Goal: Information Seeking & Learning: Learn about a topic

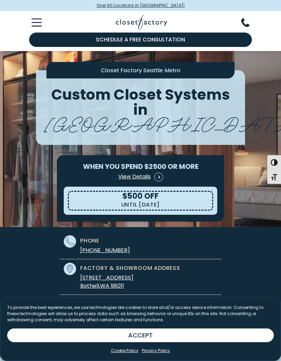
click at [85, 329] on button "ACCEPT" at bounding box center [140, 335] width 266 height 14
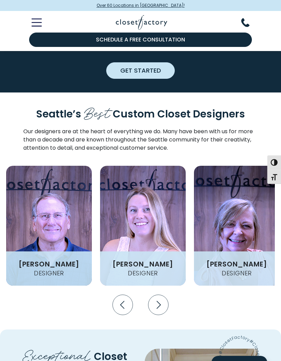
scroll to position [895, 0]
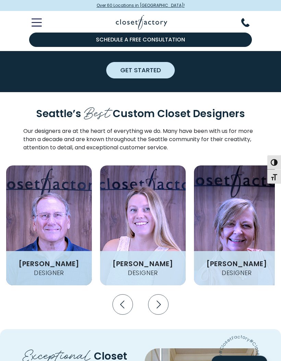
click at [161, 295] on icon "Next slide" at bounding box center [158, 305] width 20 height 20
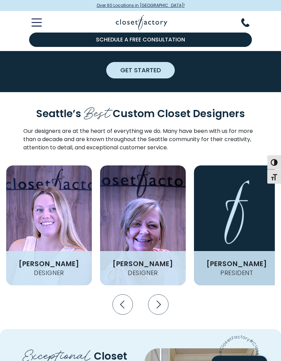
scroll to position [895, 0]
click at [159, 300] on icon "Next slide" at bounding box center [158, 304] width 4 height 8
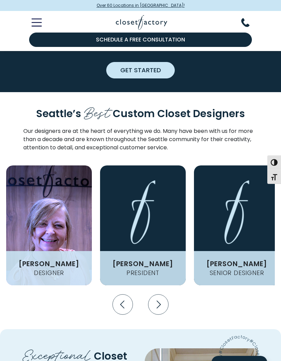
click at [161, 294] on icon "Next slide" at bounding box center [158, 304] width 20 height 20
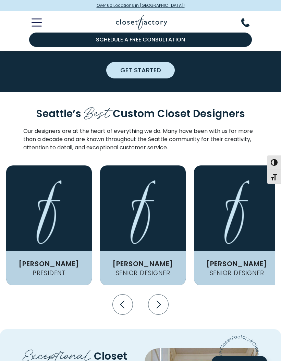
click at [160, 300] on icon "Next slide" at bounding box center [158, 304] width 4 height 8
click at [161, 294] on icon "Next slide" at bounding box center [158, 304] width 20 height 20
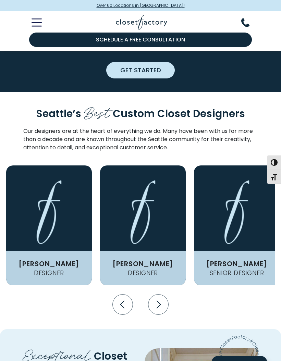
click at [161, 294] on icon "Next slide" at bounding box center [158, 304] width 20 height 20
click at [160, 294] on icon "Next slide" at bounding box center [158, 304] width 20 height 20
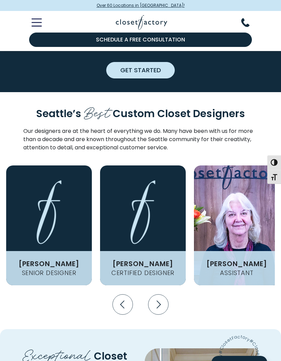
click at [156, 294] on icon "Next slide" at bounding box center [158, 304] width 20 height 20
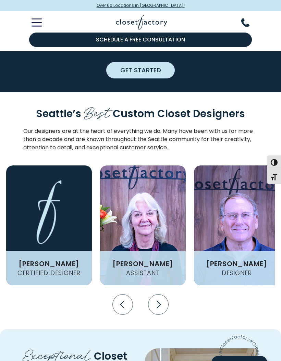
click at [155, 294] on icon "Next slide" at bounding box center [158, 304] width 20 height 20
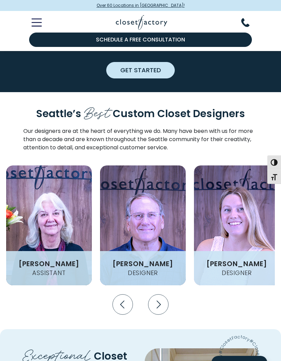
click at [153, 294] on icon "Next slide" at bounding box center [158, 304] width 20 height 20
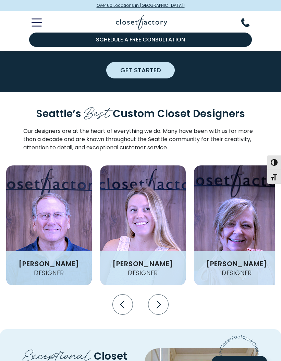
click at [155, 294] on icon "Next slide" at bounding box center [158, 304] width 20 height 20
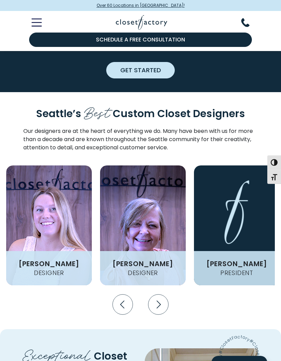
click at [155, 294] on icon "Next slide" at bounding box center [158, 304] width 20 height 20
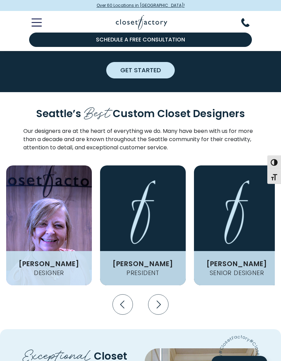
click at [157, 294] on icon "Next slide" at bounding box center [158, 304] width 20 height 20
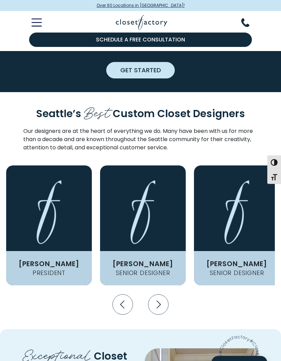
click at [157, 300] on icon "Next slide" at bounding box center [158, 304] width 4 height 8
click at [157, 294] on icon "Next slide" at bounding box center [158, 304] width 20 height 20
click at [160, 270] on h4 "Senior Designer" at bounding box center [143, 273] width 60 height 6
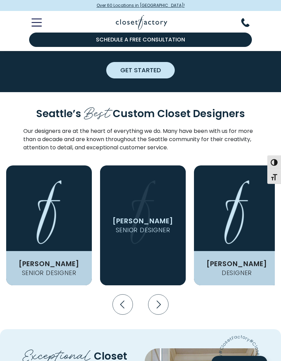
click at [179, 229] on figcaption "[PERSON_NAME] Senior Designer" at bounding box center [143, 225] width 86 height 120
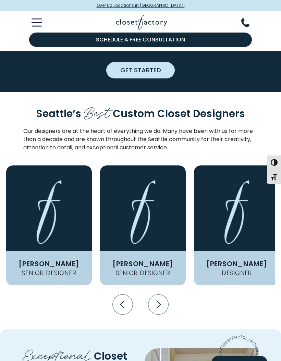
click at [170, 270] on h4 "Senior Designer" at bounding box center [143, 273] width 60 height 6
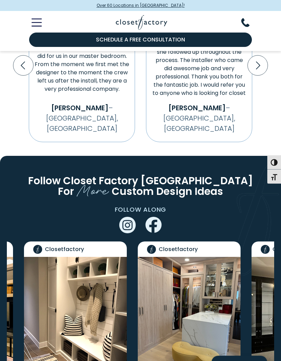
scroll to position [1837, 0]
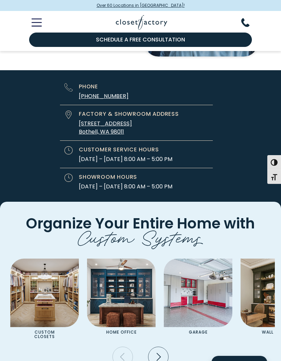
scroll to position [2411, 0]
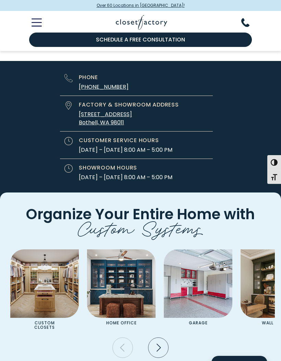
click at [161, 337] on icon "Next slide" at bounding box center [158, 347] width 20 height 20
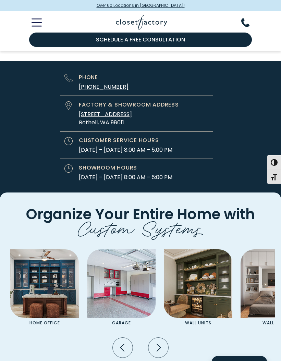
click at [161, 337] on icon "Next slide" at bounding box center [158, 347] width 20 height 20
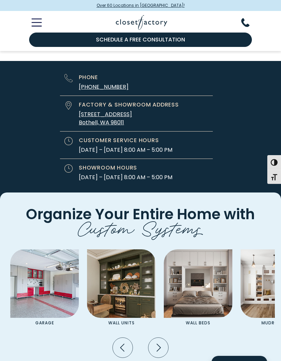
click at [160, 337] on icon "Next slide" at bounding box center [158, 347] width 20 height 20
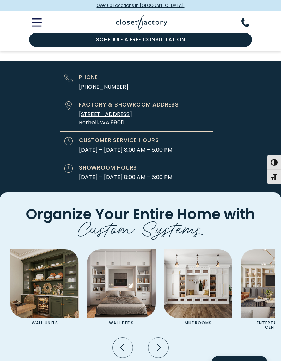
click at [156, 337] on icon "Next slide" at bounding box center [158, 347] width 20 height 20
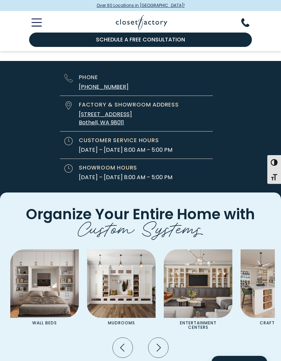
click at [159, 337] on icon "Next slide" at bounding box center [158, 347] width 20 height 20
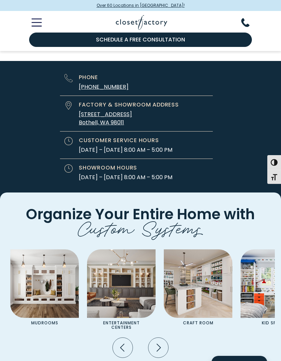
click at [160, 337] on icon "Next slide" at bounding box center [158, 347] width 20 height 20
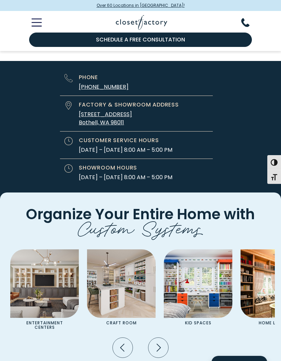
click at [160, 337] on icon "Next slide" at bounding box center [158, 347] width 20 height 20
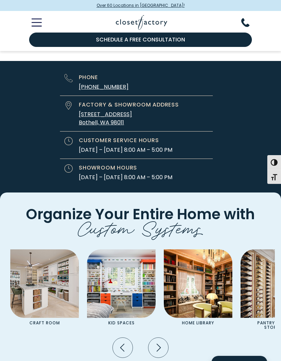
click at [159, 343] on icon "Next slide" at bounding box center [158, 347] width 4 height 8
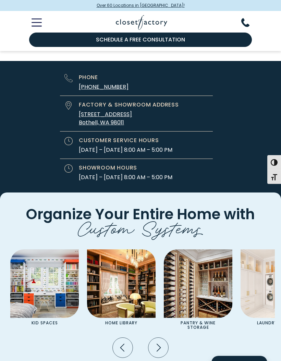
click at [159, 337] on icon "Next slide" at bounding box center [158, 347] width 20 height 20
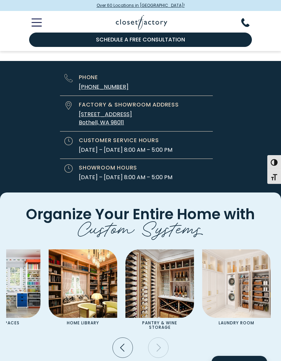
click at [158, 337] on icon "Next slide" at bounding box center [158, 347] width 20 height 20
click at [118, 337] on icon "Previous slide" at bounding box center [123, 347] width 20 height 20
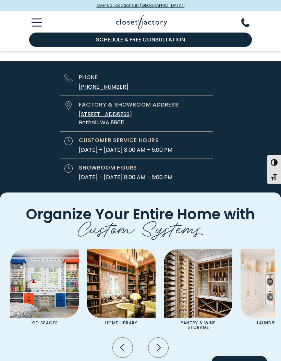
click at [118, 337] on icon "Previous slide" at bounding box center [123, 347] width 20 height 20
click at [117, 337] on icon "Previous slide" at bounding box center [123, 347] width 20 height 20
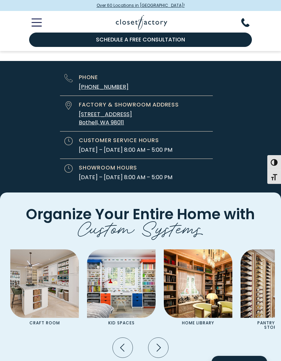
click at [120, 337] on icon "Previous slide" at bounding box center [123, 347] width 20 height 20
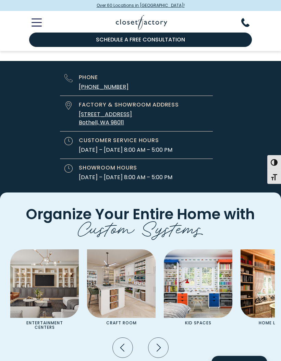
click at [132, 337] on icon "Previous slide" at bounding box center [123, 347] width 20 height 20
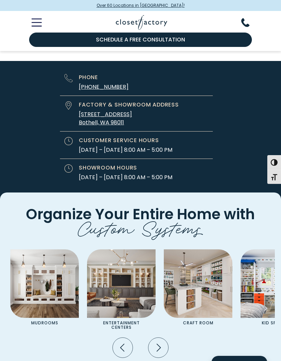
click at [132, 337] on icon "Previous slide" at bounding box center [123, 347] width 20 height 20
click at [126, 337] on icon "Previous slide" at bounding box center [123, 347] width 20 height 20
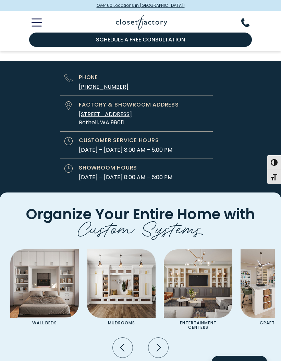
click at [124, 337] on icon "Previous slide" at bounding box center [123, 347] width 20 height 20
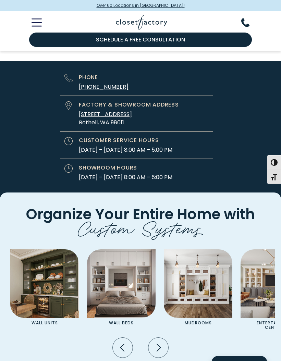
click at [124, 337] on icon "Previous slide" at bounding box center [123, 347] width 20 height 20
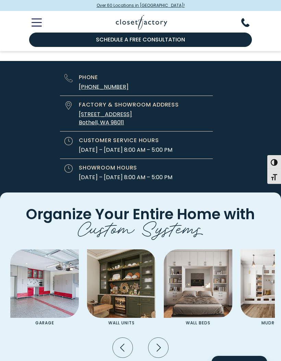
click at [124, 337] on icon "Previous slide" at bounding box center [123, 347] width 20 height 20
click at [123, 337] on icon "Previous slide" at bounding box center [123, 347] width 20 height 20
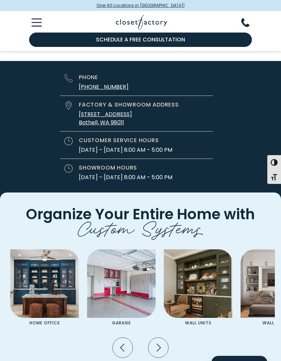
click at [121, 337] on icon "Previous slide" at bounding box center [123, 347] width 20 height 20
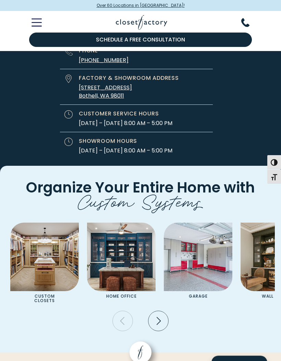
scroll to position [2428, 0]
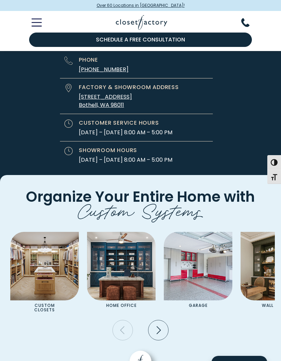
click at [38, 232] on img "Pages Gallery" at bounding box center [44, 266] width 68 height 68
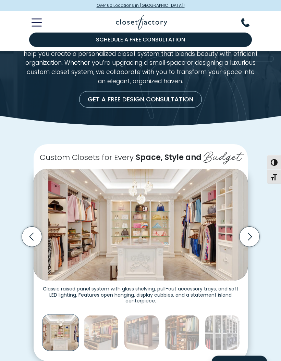
scroll to position [54, 0]
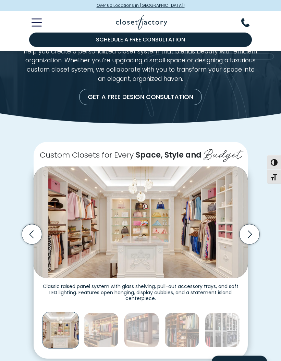
click at [253, 231] on icon "Next slide" at bounding box center [249, 234] width 20 height 20
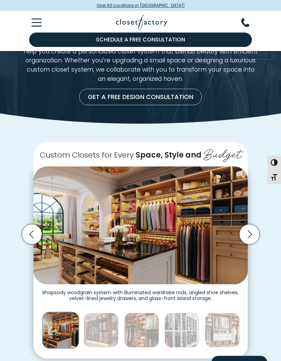
click at [251, 233] on icon "Next slide" at bounding box center [249, 234] width 20 height 20
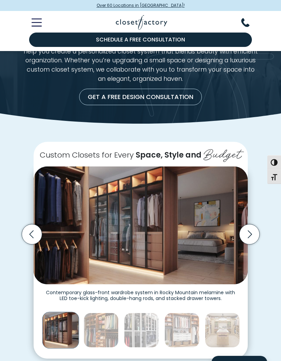
click at [31, 232] on icon "Previous slide" at bounding box center [32, 234] width 20 height 20
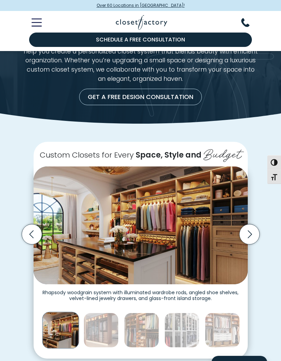
click at [251, 232] on icon "Next slide" at bounding box center [249, 234] width 20 height 20
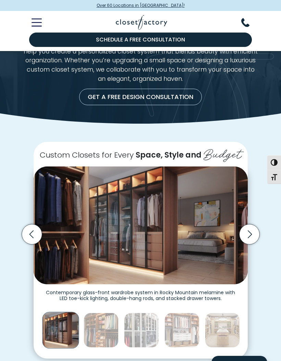
click at [251, 231] on icon "Next slide" at bounding box center [249, 234] width 20 height 20
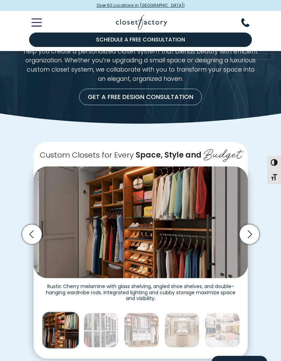
click at [251, 231] on icon "Next slide" at bounding box center [249, 234] width 20 height 20
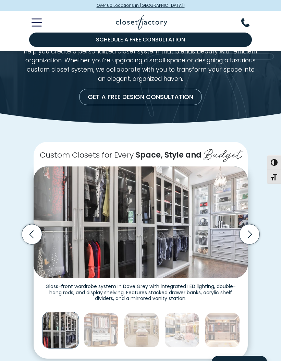
click at [252, 231] on icon "Next slide" at bounding box center [249, 234] width 20 height 20
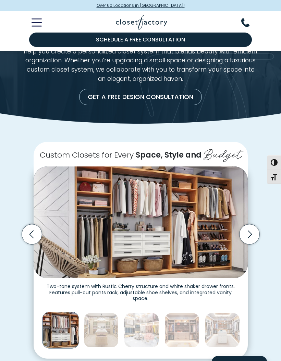
click at [249, 232] on icon "Next slide" at bounding box center [249, 234] width 4 height 8
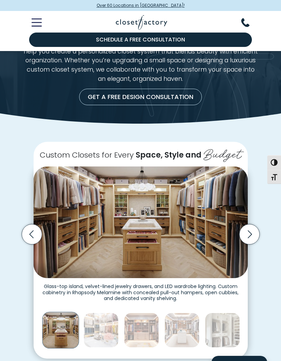
click at [249, 232] on icon "Next slide" at bounding box center [249, 234] width 20 height 20
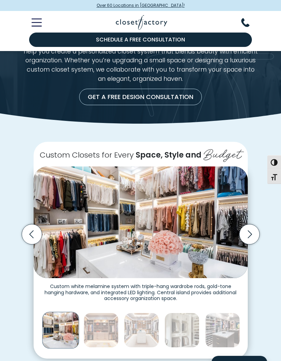
click at [248, 233] on icon "Next slide" at bounding box center [249, 234] width 20 height 20
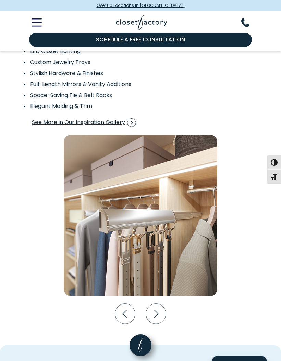
scroll to position [1024, 0]
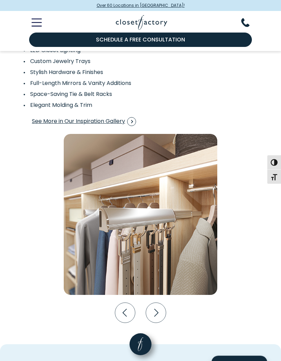
click at [158, 318] on icon "Next slide" at bounding box center [156, 313] width 20 height 20
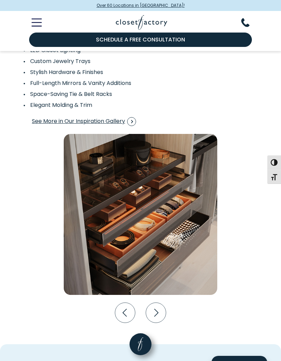
click at [158, 313] on icon "Next slide" at bounding box center [156, 312] width 20 height 20
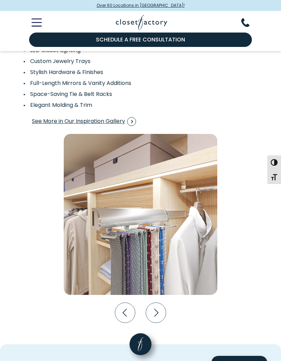
click at [158, 314] on icon "Next slide" at bounding box center [156, 312] width 20 height 20
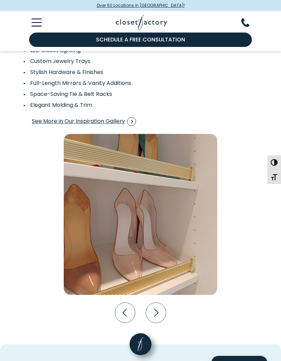
click at [158, 311] on icon "Next slide" at bounding box center [156, 312] width 20 height 20
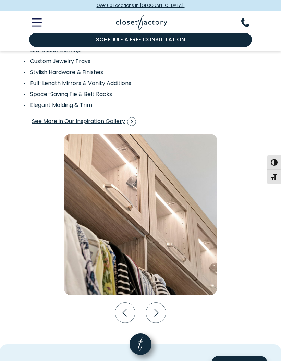
click at [162, 309] on icon "Next slide" at bounding box center [156, 312] width 20 height 20
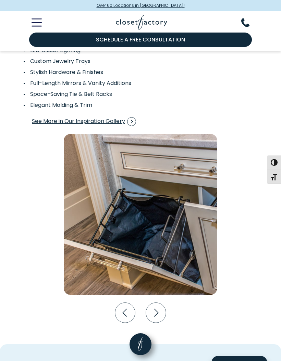
click at [162, 312] on icon "Next slide" at bounding box center [156, 312] width 20 height 20
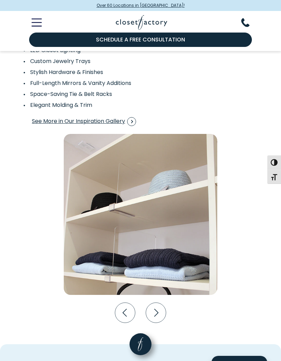
click at [162, 313] on icon "Next slide" at bounding box center [156, 312] width 20 height 20
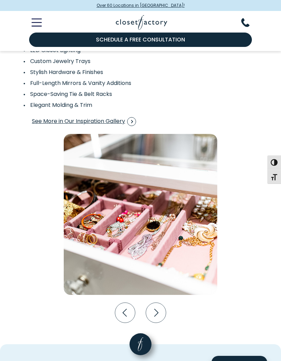
click at [160, 311] on icon "Next slide" at bounding box center [156, 312] width 20 height 20
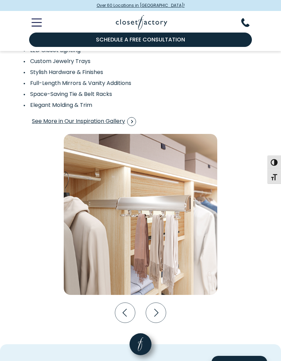
click at [160, 313] on icon "Next slide" at bounding box center [156, 312] width 20 height 20
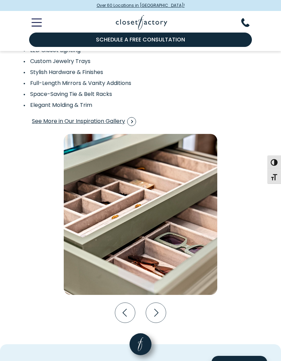
click at [159, 314] on icon "Next slide" at bounding box center [156, 312] width 20 height 20
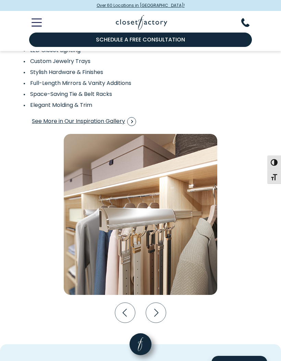
click at [161, 313] on icon "Next slide" at bounding box center [156, 312] width 20 height 20
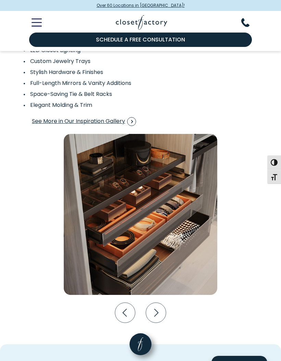
click at [161, 313] on icon "Next slide" at bounding box center [156, 312] width 20 height 20
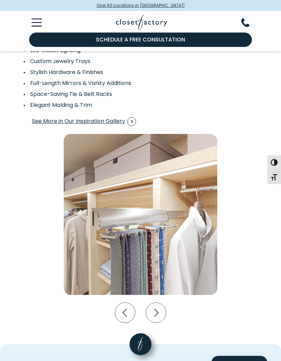
click at [160, 313] on icon "Next slide" at bounding box center [156, 312] width 20 height 20
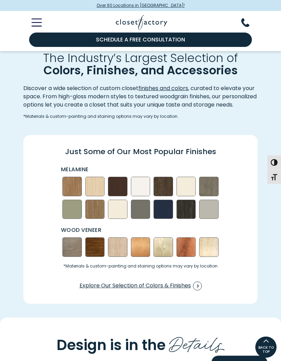
scroll to position [671, 0]
click at [165, 219] on img "Swatch Grid" at bounding box center [162, 208] width 19 height 19
